Goal: Task Accomplishment & Management: Complete application form

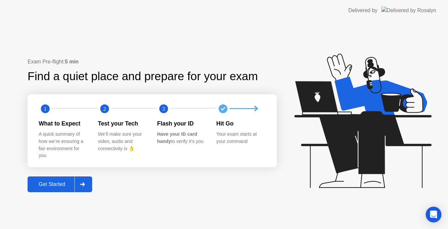
click at [56, 182] on div "Get Started" at bounding box center [52, 184] width 45 height 6
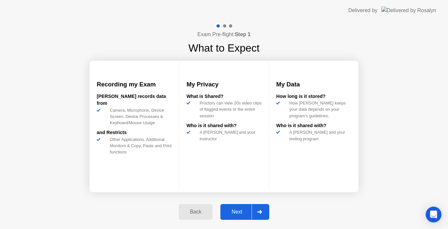
click at [238, 211] on div "Next" at bounding box center [237, 212] width 29 height 6
select select "Available cameras"
select select "Available speakers"
select select "Available microphones"
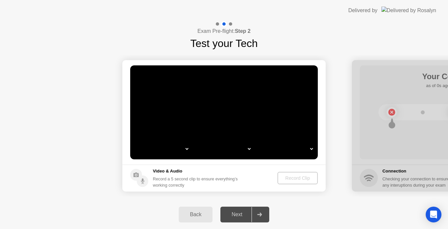
select select "*"
select select "**********"
select select "*******"
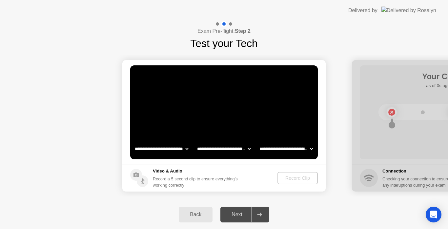
click at [139, 174] on icon at bounding box center [136, 174] width 5 height 5
click at [138, 172] on circle at bounding box center [136, 175] width 12 height 12
click at [137, 176] on icon at bounding box center [136, 174] width 5 height 5
click at [180, 107] on video at bounding box center [224, 112] width 188 height 94
click at [260, 211] on div at bounding box center [260, 214] width 16 height 15
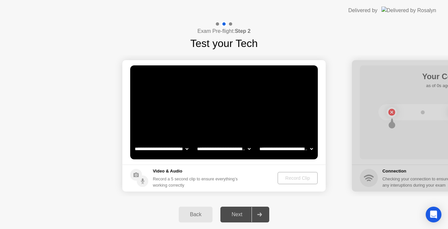
click at [164, 90] on video at bounding box center [224, 112] width 188 height 94
click at [232, 24] on div at bounding box center [230, 23] width 3 height 3
click at [217, 24] on div at bounding box center [217, 23] width 3 height 3
click at [370, 181] on div at bounding box center [453, 125] width 203 height 131
click at [392, 109] on div at bounding box center [453, 125] width 203 height 131
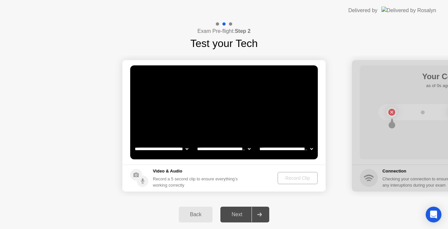
click at [392, 109] on div at bounding box center [453, 125] width 203 height 131
drag, startPoint x: 224, startPoint y: 160, endPoint x: 144, endPoint y: 172, distance: 81.3
click at [144, 172] on app-media "**********" at bounding box center [223, 125] width 203 height 131
drag, startPoint x: 312, startPoint y: 54, endPoint x: 266, endPoint y: 66, distance: 47.5
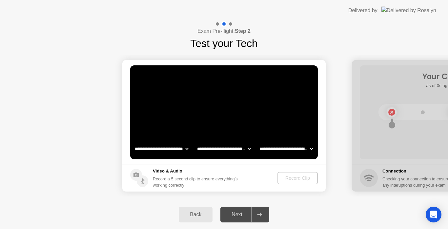
click at [285, 62] on div "**********" at bounding box center [224, 125] width 448 height 208
click at [267, 136] on video at bounding box center [224, 112] width 188 height 94
click at [308, 176] on div "Record Clip" at bounding box center [297, 177] width 35 height 5
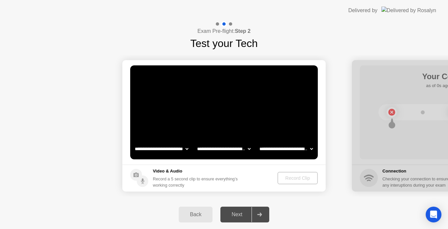
click at [238, 213] on div "Next" at bounding box center [237, 214] width 29 height 6
click at [239, 212] on div "Next" at bounding box center [237, 214] width 29 height 6
click at [438, 74] on div at bounding box center [453, 125] width 203 height 131
click at [433, 210] on div "Open Intercom Messenger" at bounding box center [433, 214] width 17 height 17
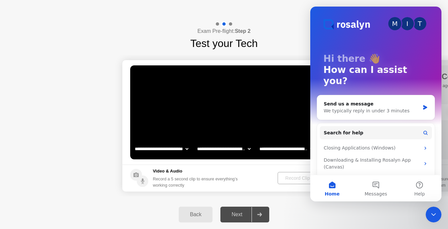
click at [432, 208] on div "Close Intercom Messenger" at bounding box center [434, 214] width 16 height 16
click at [432, 209] on div "Close Intercom Messenger" at bounding box center [434, 214] width 16 height 16
click at [433, 209] on div "Close Intercom Messenger" at bounding box center [434, 214] width 16 height 16
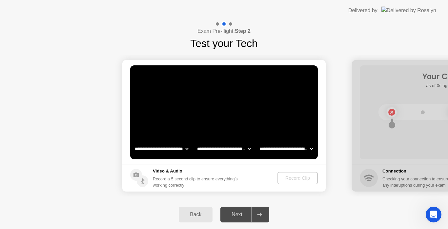
click at [255, 210] on div at bounding box center [260, 214] width 16 height 15
click at [167, 170] on h5 "Video & Audio" at bounding box center [197, 171] width 88 height 7
click at [179, 135] on video at bounding box center [224, 112] width 188 height 94
click at [181, 135] on video at bounding box center [224, 112] width 188 height 94
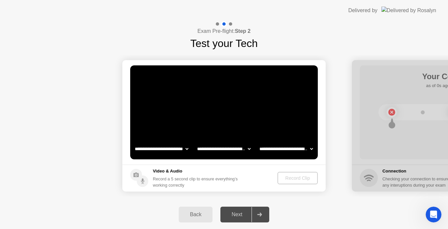
click at [180, 147] on select "**********" at bounding box center [162, 148] width 56 height 13
click at [202, 146] on select "**********" at bounding box center [224, 148] width 56 height 13
click at [279, 147] on select "**********" at bounding box center [286, 148] width 56 height 13
click at [298, 120] on video at bounding box center [224, 112] width 188 height 94
click at [311, 148] on select "**********" at bounding box center [286, 148] width 56 height 13
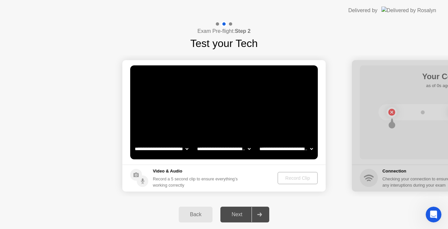
select select "**********"
click at [258, 142] on select "**********" at bounding box center [286, 148] width 56 height 13
click at [303, 178] on div "Record Clip" at bounding box center [298, 177] width 35 height 5
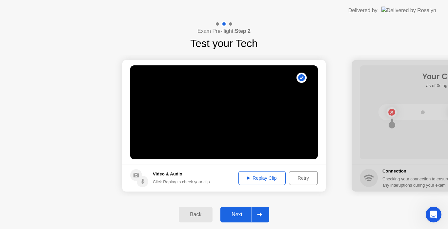
click at [255, 178] on div "Replay Clip" at bounding box center [262, 177] width 43 height 5
click at [246, 211] on div "Next" at bounding box center [237, 214] width 29 height 6
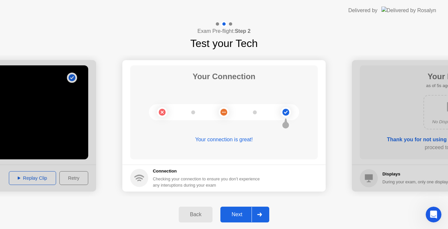
click at [240, 211] on div "Next" at bounding box center [237, 214] width 29 height 6
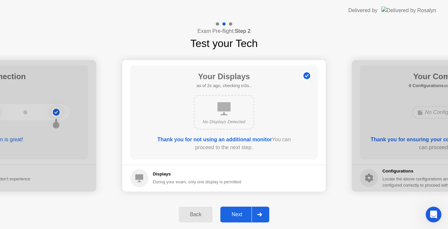
click at [244, 213] on div "Next" at bounding box center [237, 214] width 29 height 6
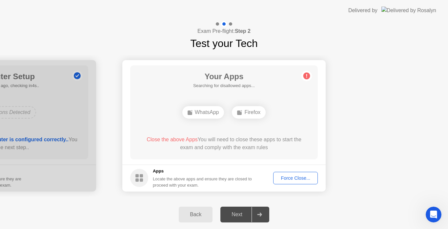
click at [290, 177] on div "Force Close..." at bounding box center [296, 177] width 40 height 5
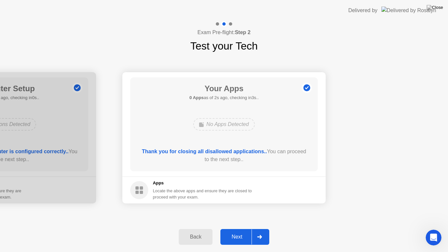
click at [243, 228] on div "Next" at bounding box center [237, 237] width 29 height 6
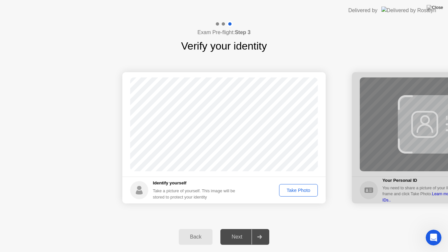
click at [312, 192] on div "Take Photo" at bounding box center [299, 190] width 34 height 5
click at [233, 228] on div "Next" at bounding box center [237, 237] width 29 height 6
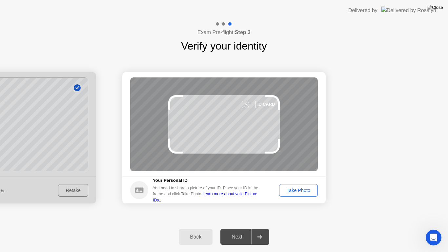
click at [304, 191] on div "Take Photo" at bounding box center [299, 190] width 34 height 5
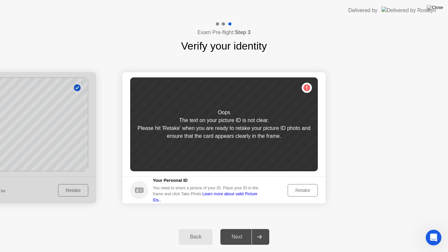
click at [304, 191] on div "Retake" at bounding box center [303, 190] width 26 height 5
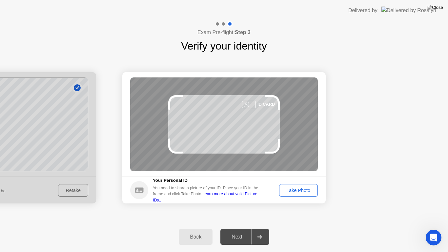
click at [292, 190] on div "Take Photo" at bounding box center [299, 190] width 34 height 5
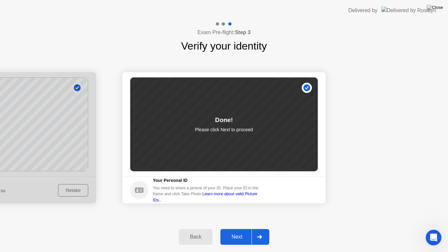
click at [236, 228] on div "Next" at bounding box center [237, 237] width 29 height 6
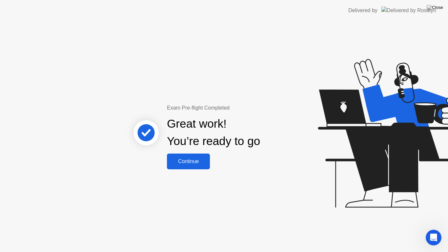
click at [199, 161] on div "Continue" at bounding box center [188, 162] width 39 height 6
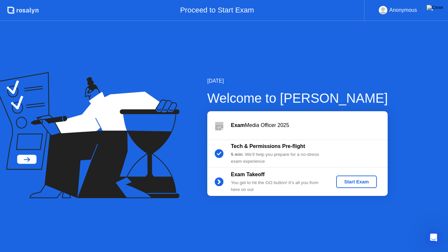
click at [364, 182] on div "Start Exam" at bounding box center [356, 181] width 35 height 5
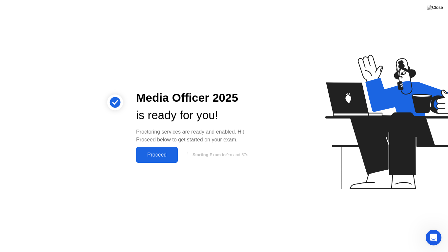
click at [153, 153] on div "Proceed" at bounding box center [157, 155] width 38 height 6
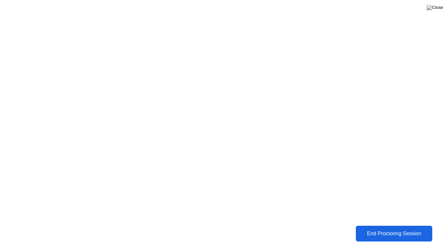
click at [377, 228] on div "End Proctoring Session" at bounding box center [394, 234] width 73 height 6
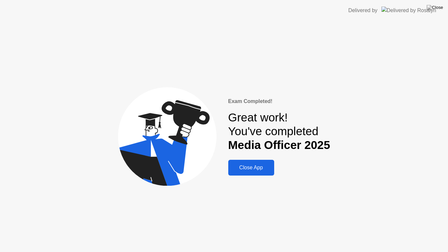
click at [253, 166] on div "Close App" at bounding box center [251, 168] width 42 height 6
